Goal: Transaction & Acquisition: Purchase product/service

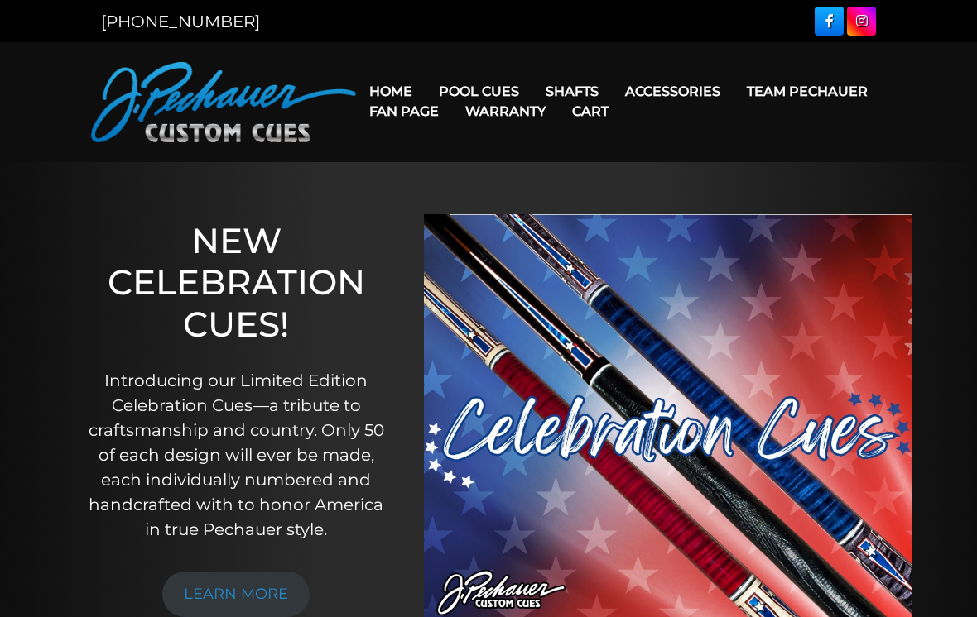
click at [733, 94] on link "Team Pechauer" at bounding box center [806, 91] width 147 height 42
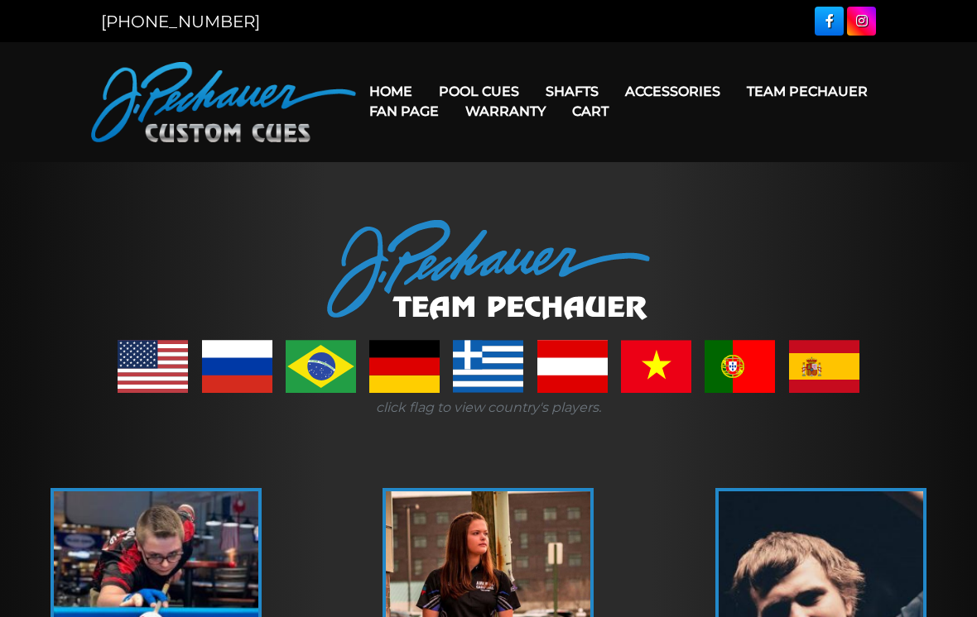
click at [463, 174] on link "Pro Series (R) – NEW" at bounding box center [529, 162] width 204 height 23
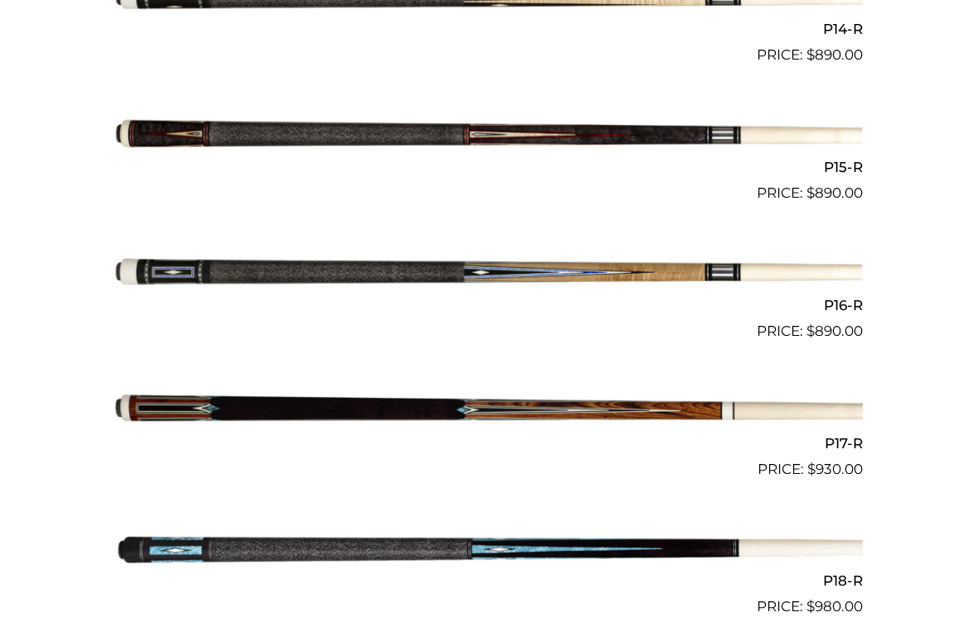
scroll to position [2395, 0]
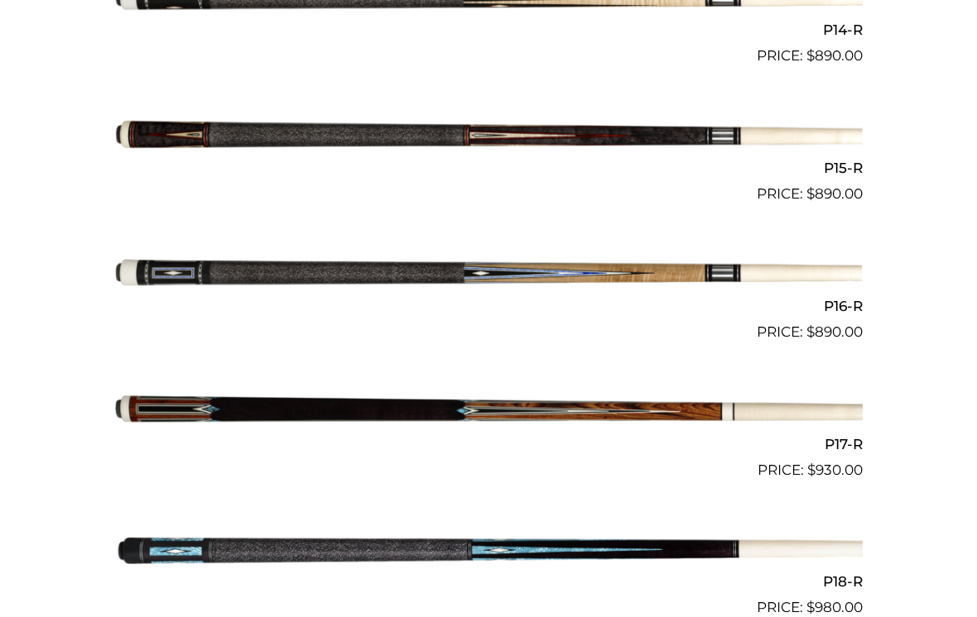
click at [281, 265] on img at bounding box center [488, 274] width 748 height 124
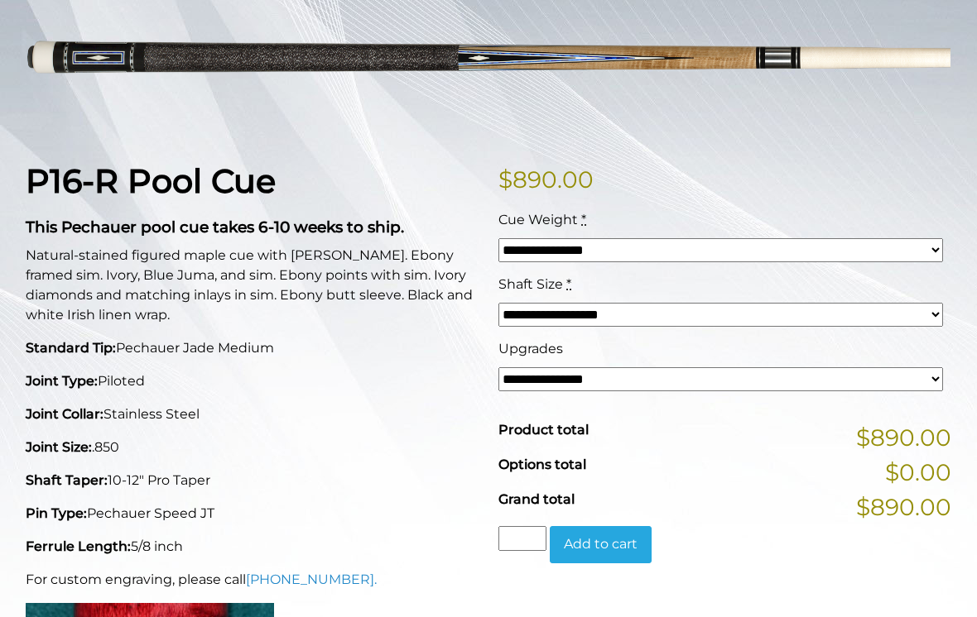
scroll to position [269, 0]
click at [517, 376] on select "**********" at bounding box center [720, 380] width 444 height 24
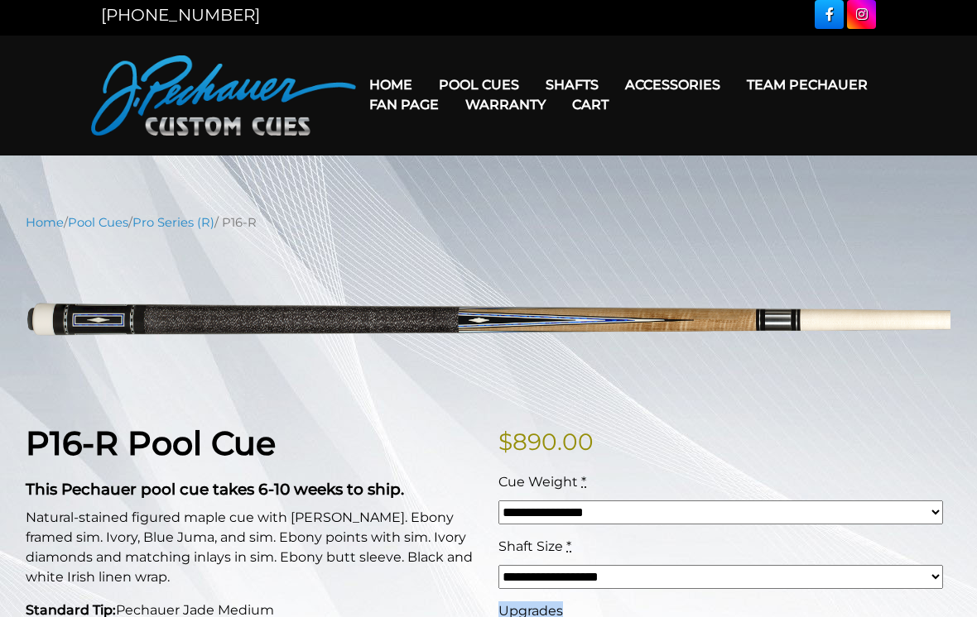
scroll to position [0, 0]
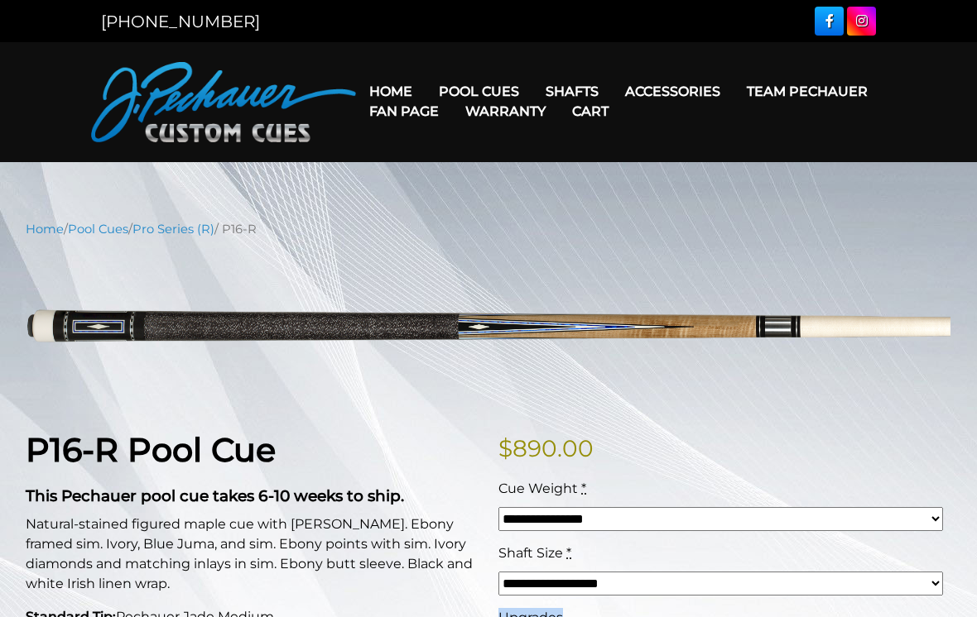
click at [733, 91] on link "Team Pechauer" at bounding box center [806, 91] width 147 height 42
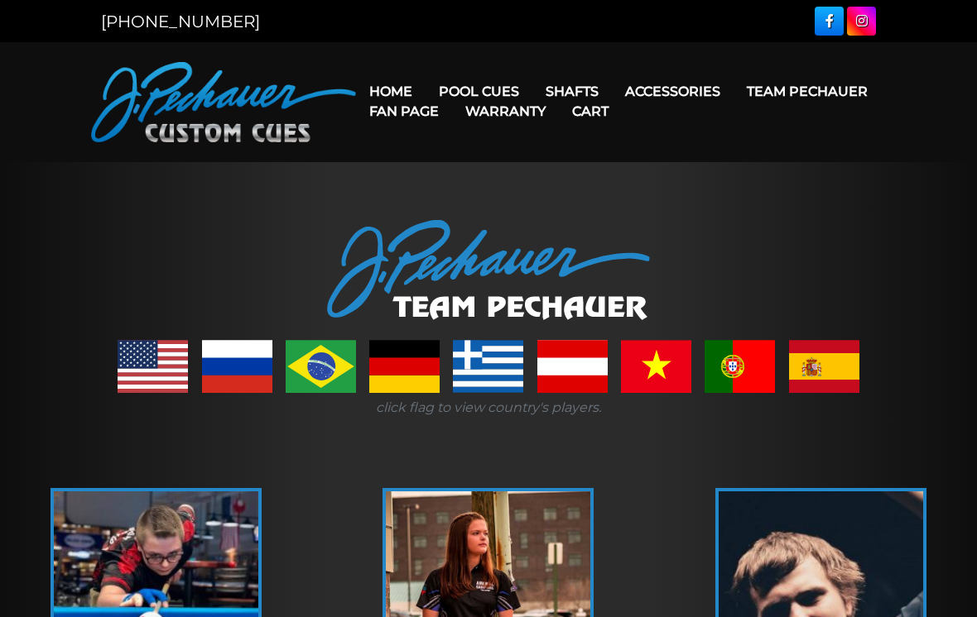
click at [478, 146] on link "JP Series (T) – NEW" at bounding box center [529, 138] width 204 height 23
click at [733, 92] on link "Team Pechauer" at bounding box center [806, 91] width 147 height 42
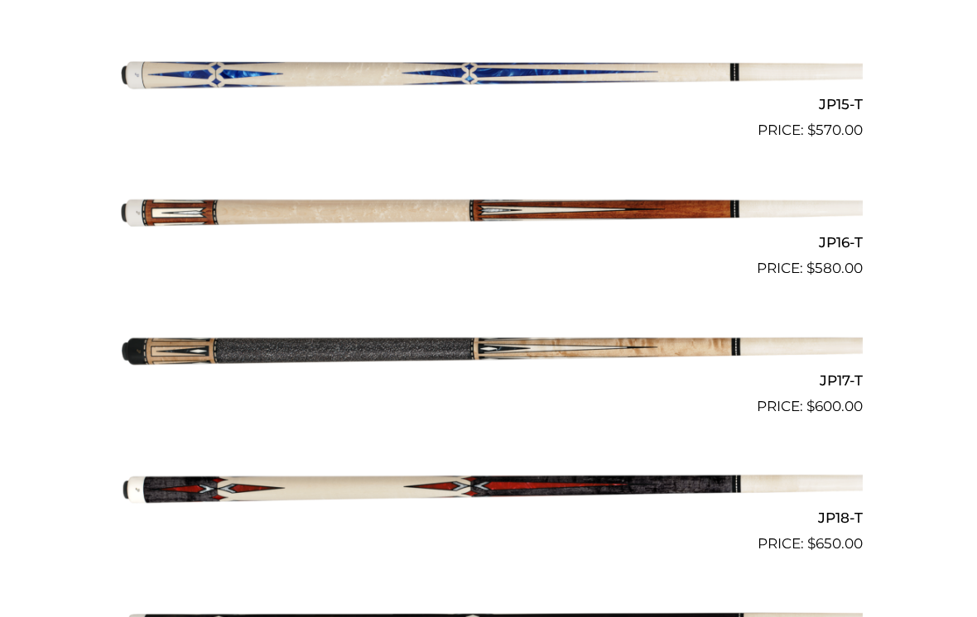
scroll to position [2401, 0]
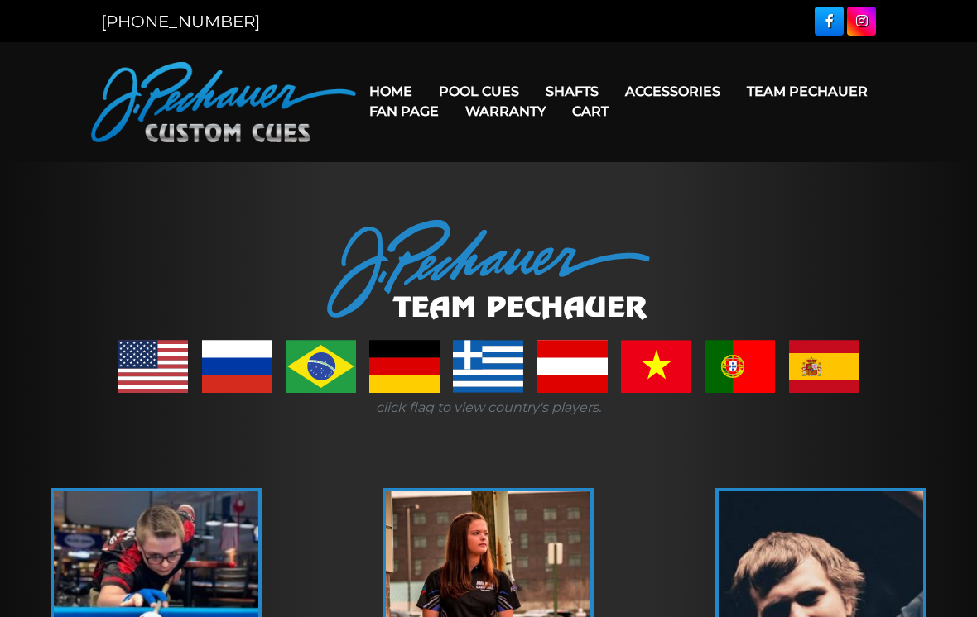
click at [572, 220] on link "Kielwood" at bounding box center [677, 208] width 286 height 23
click at [733, 93] on link "Team Pechauer" at bounding box center [806, 91] width 147 height 42
click at [733, 90] on link "Team Pechauer" at bounding box center [806, 91] width 147 height 42
click at [464, 174] on link "Pro Series (R) – NEW" at bounding box center [529, 162] width 204 height 23
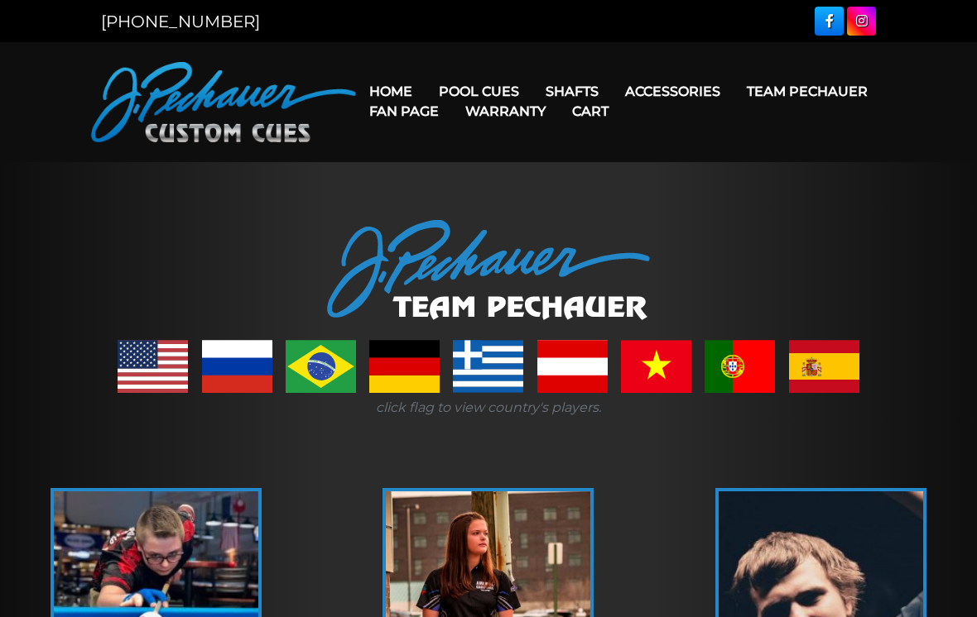
click at [452, 93] on link "Fan Page" at bounding box center [404, 111] width 96 height 42
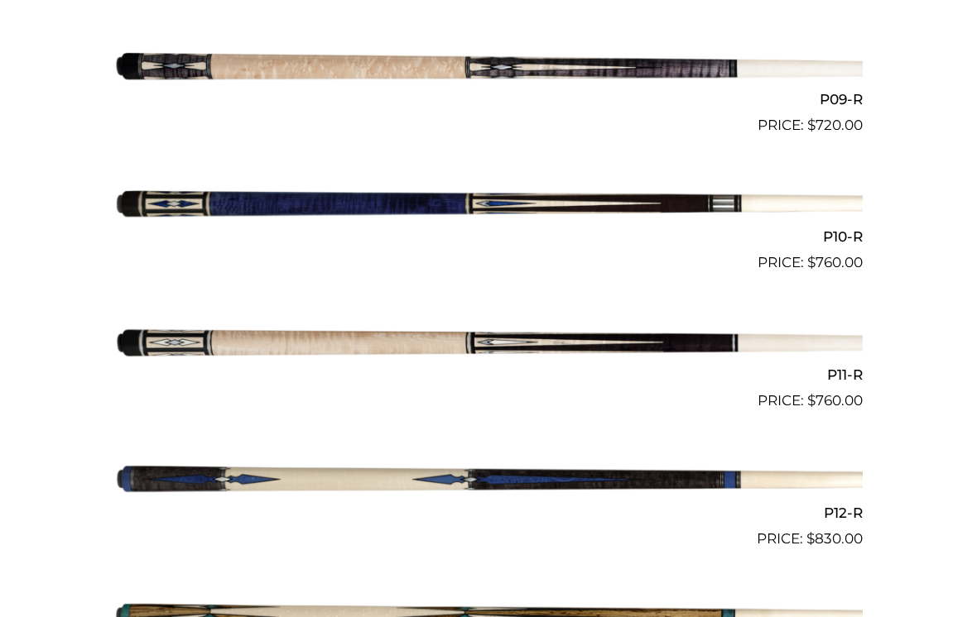
scroll to position [1635, 0]
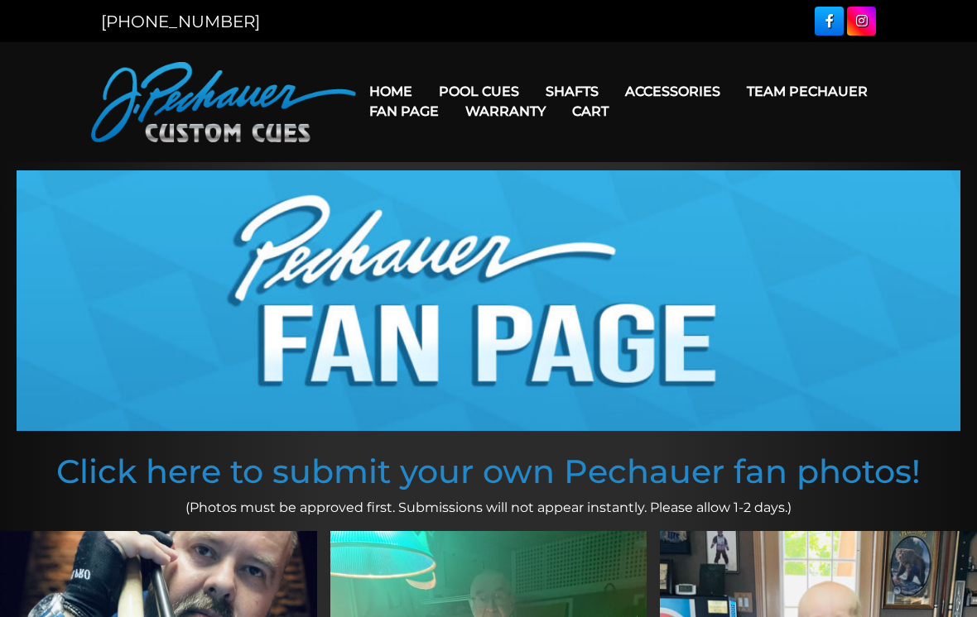
click at [574, 150] on link "Maple Shafts" at bounding box center [677, 138] width 286 height 23
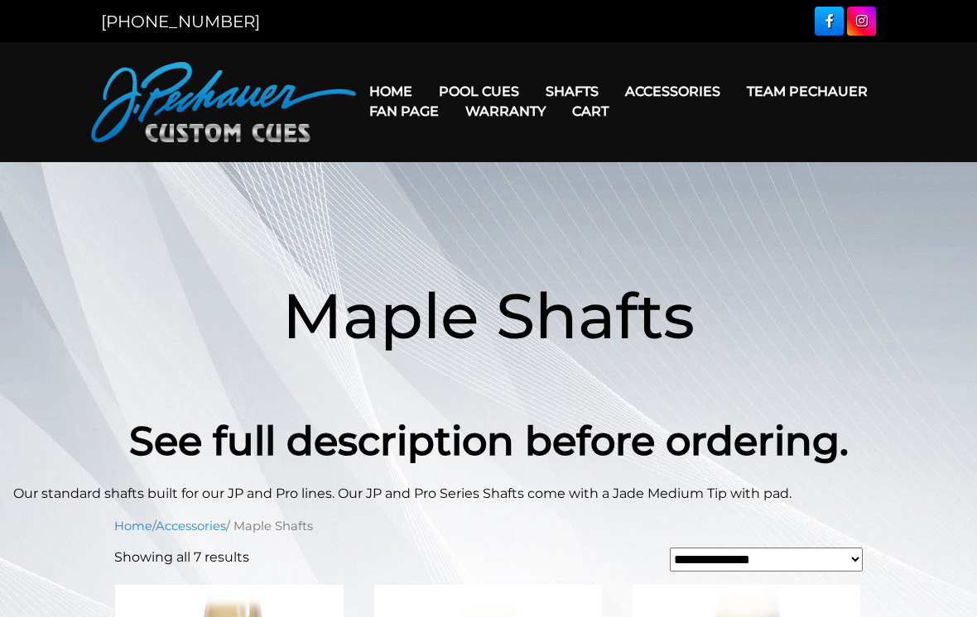
click at [584, 146] on header "MENU Home Pool Cues Celebration Cue JP Series (T) – NEW Pro Series (R) – NEW Ch…" at bounding box center [488, 102] width 977 height 120
click at [568, 220] on link "Kielwood" at bounding box center [677, 208] width 286 height 23
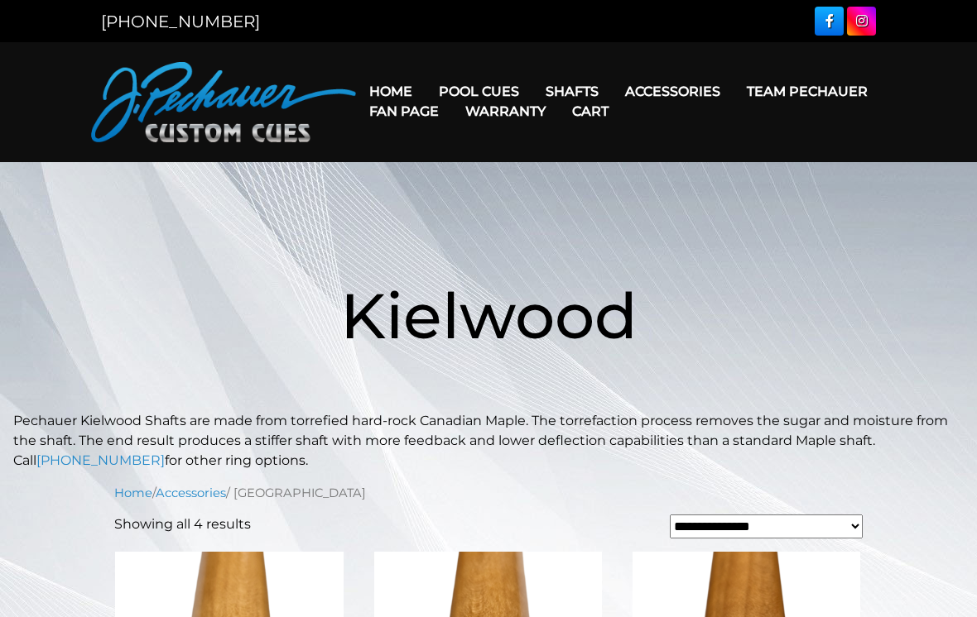
click at [733, 92] on link "Team Pechauer" at bounding box center [806, 91] width 147 height 42
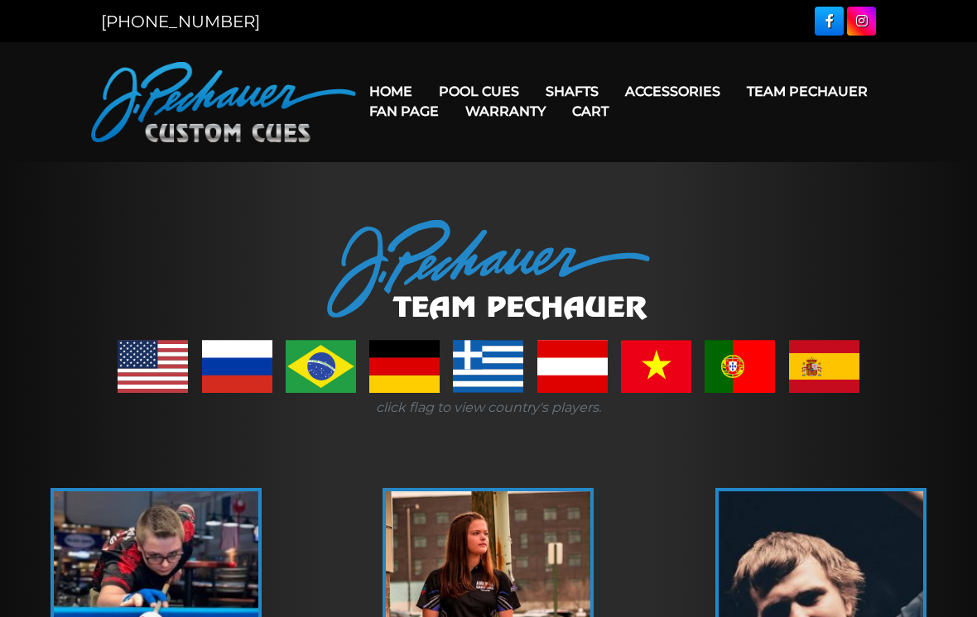
click at [733, 91] on link "Team Pechauer" at bounding box center [806, 91] width 147 height 42
click at [733, 92] on link "Team Pechauer" at bounding box center [806, 91] width 147 height 42
click at [733, 90] on link "Team Pechauer" at bounding box center [806, 91] width 147 height 42
click at [455, 174] on link "Pro Series (R) – NEW" at bounding box center [529, 162] width 204 height 23
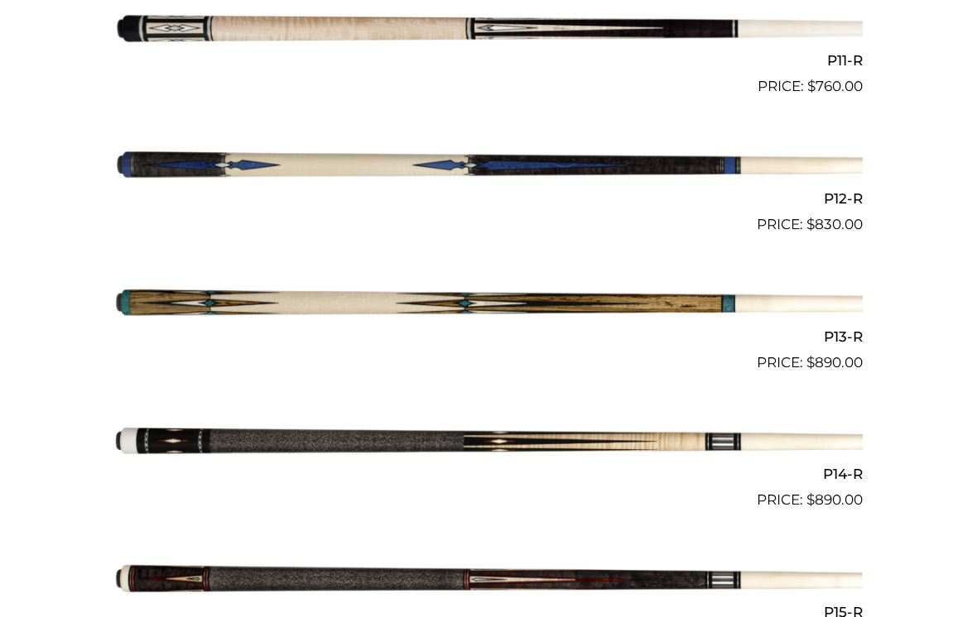
scroll to position [1953, 0]
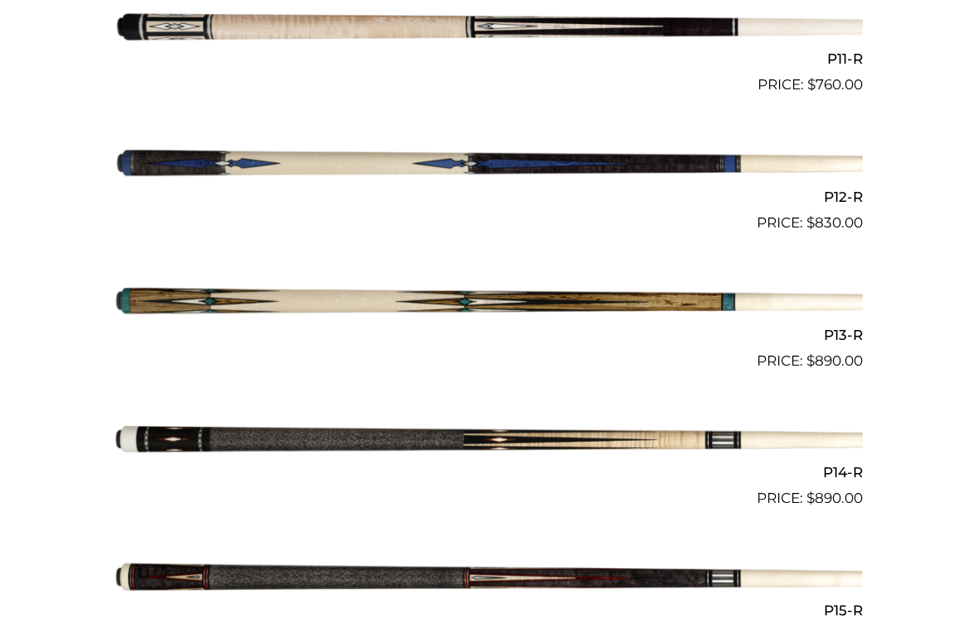
click at [617, 425] on img at bounding box center [488, 441] width 748 height 124
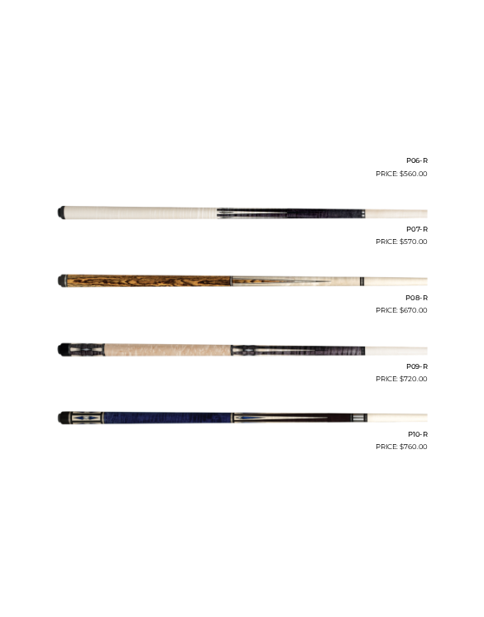
scroll to position [1391, 0]
